Goal: Task Accomplishment & Management: Manage account settings

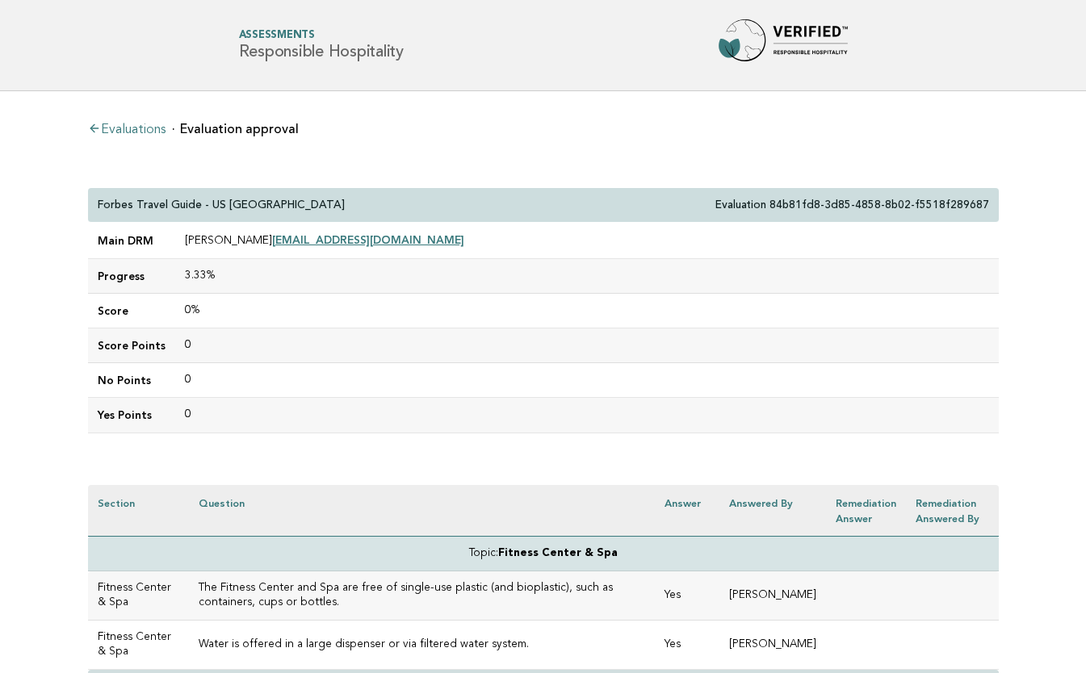
click at [123, 131] on link "Evaluations" at bounding box center [127, 130] width 78 height 13
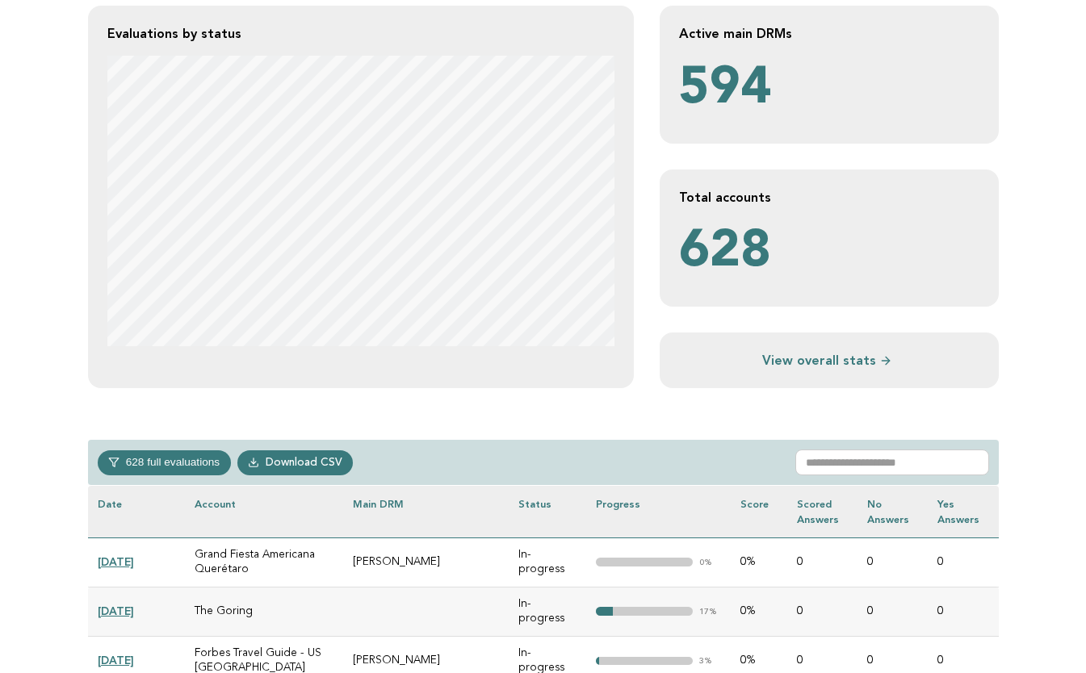
scroll to position [379, 0]
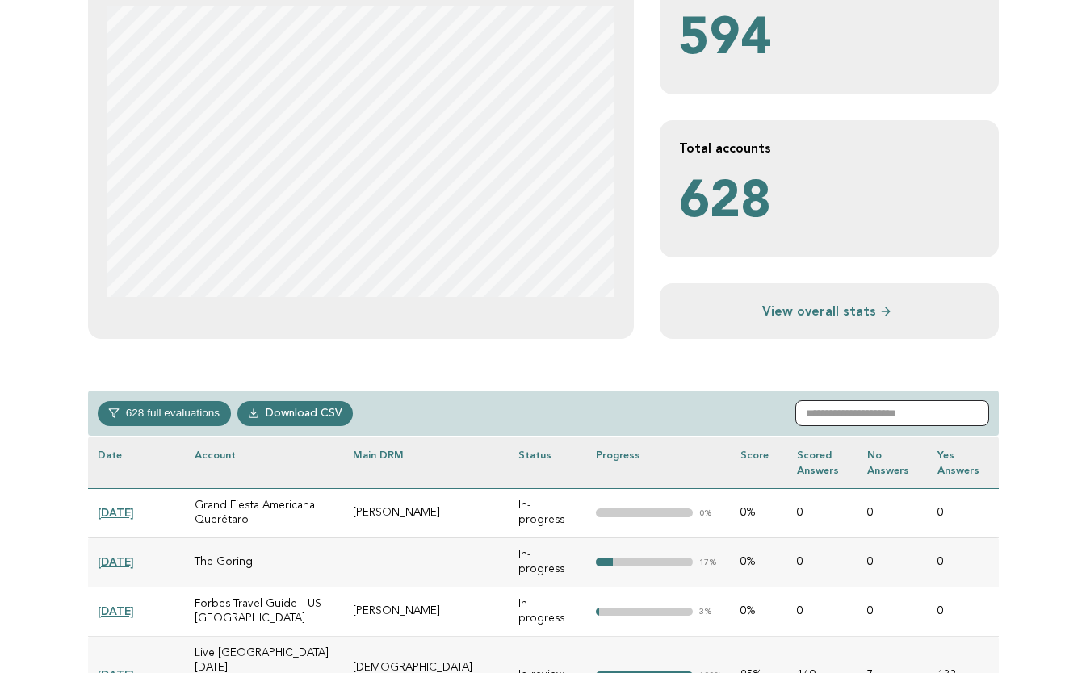
click at [846, 417] on input "text" at bounding box center [892, 413] width 194 height 26
paste input "**********"
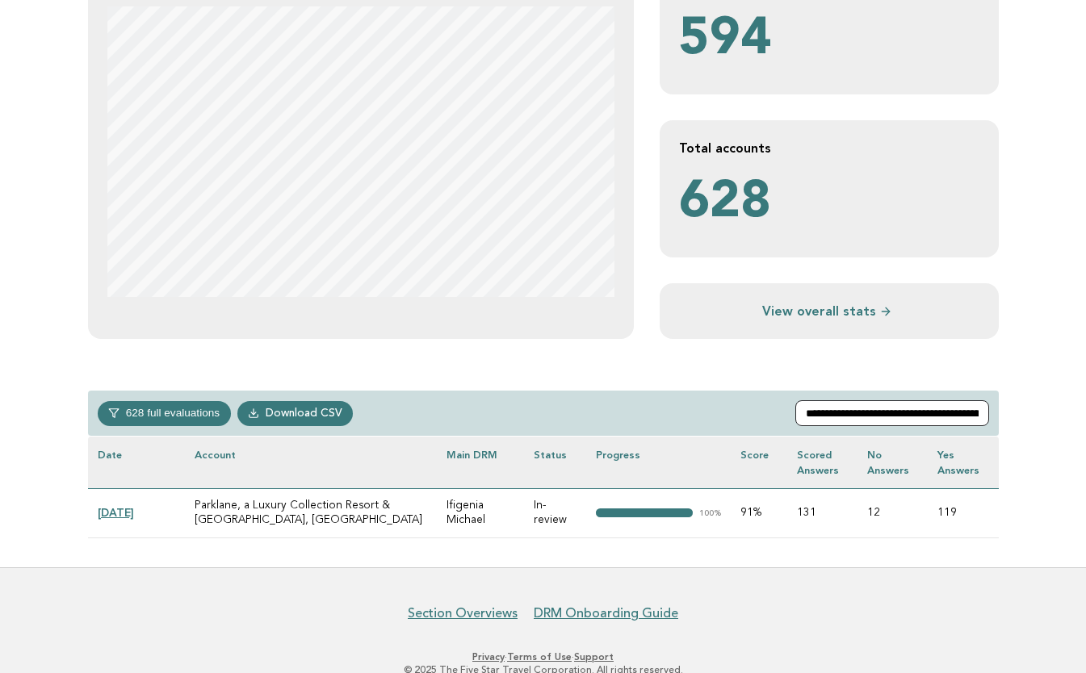
type input "**********"
click at [128, 509] on link "2025-07-16" at bounding box center [116, 512] width 36 height 13
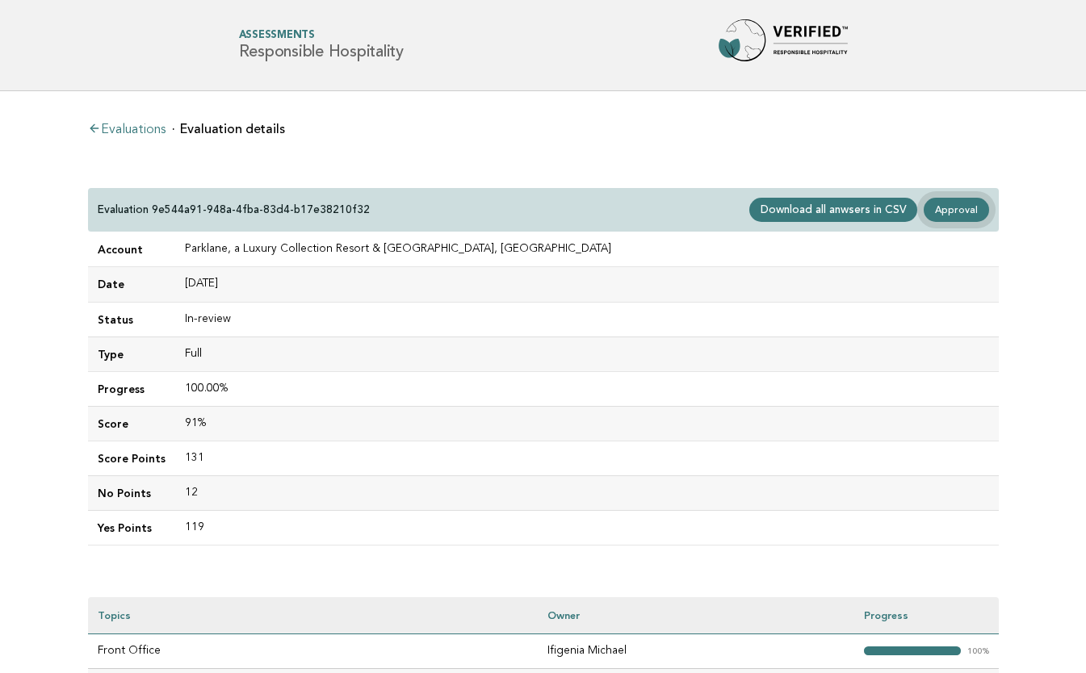
click at [954, 205] on link "Approval" at bounding box center [956, 210] width 65 height 24
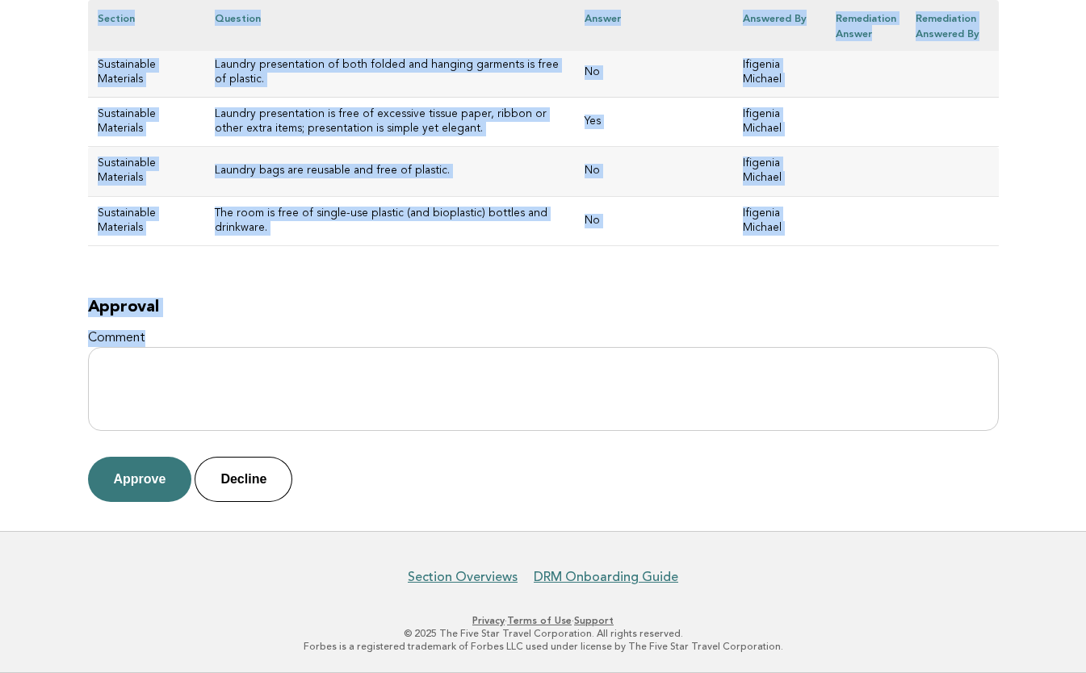
scroll to position [9044, 0]
drag, startPoint x: 101, startPoint y: 203, endPoint x: 676, endPoint y: 269, distance: 578.6
copy div "arklane, a Luxury Collection Resort & Spa, Limassol Evaluation 9e544a91-948a-4f…"
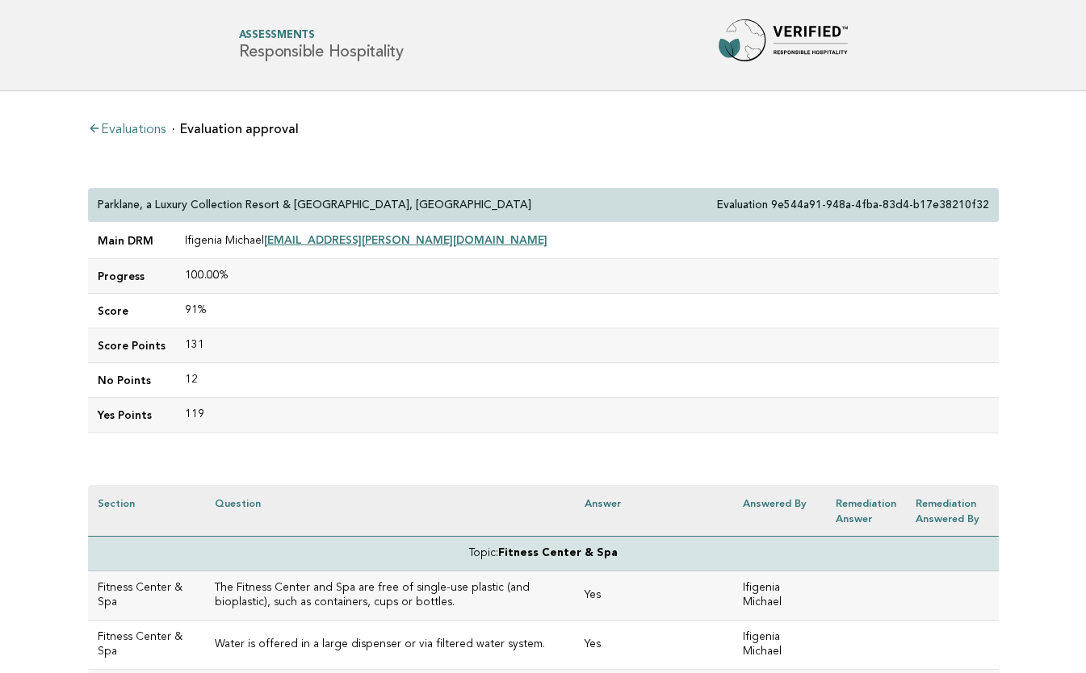
scroll to position [0, 0]
drag, startPoint x: 360, startPoint y: 206, endPoint x: 94, endPoint y: 206, distance: 266.4
click at [94, 206] on div "Parklane, a Luxury Collection Resort & Spa, Limassol Evaluation 9e544a91-948a-4…" at bounding box center [543, 205] width 911 height 35
copy p "Parklane, a Luxury Collection Resort & Spa, Limassol"
click at [316, 282] on td "100.00%" at bounding box center [586, 276] width 823 height 35
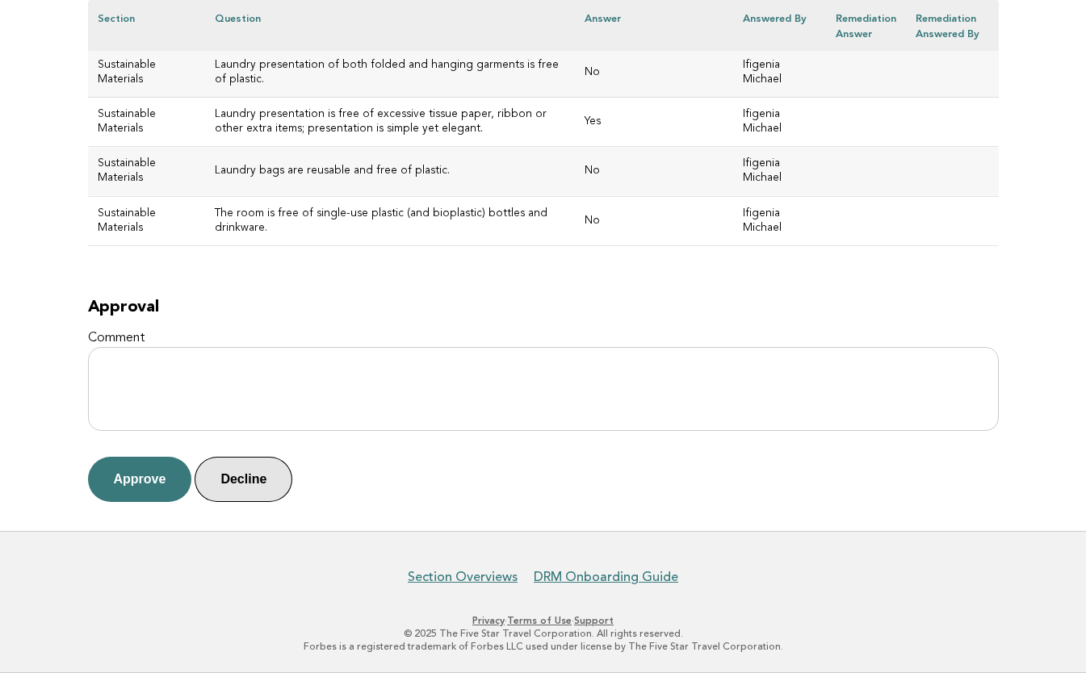
scroll to position [9044, 0]
click at [143, 476] on button "Approve" at bounding box center [140, 479] width 104 height 45
